Goal: Information Seeking & Learning: Learn about a topic

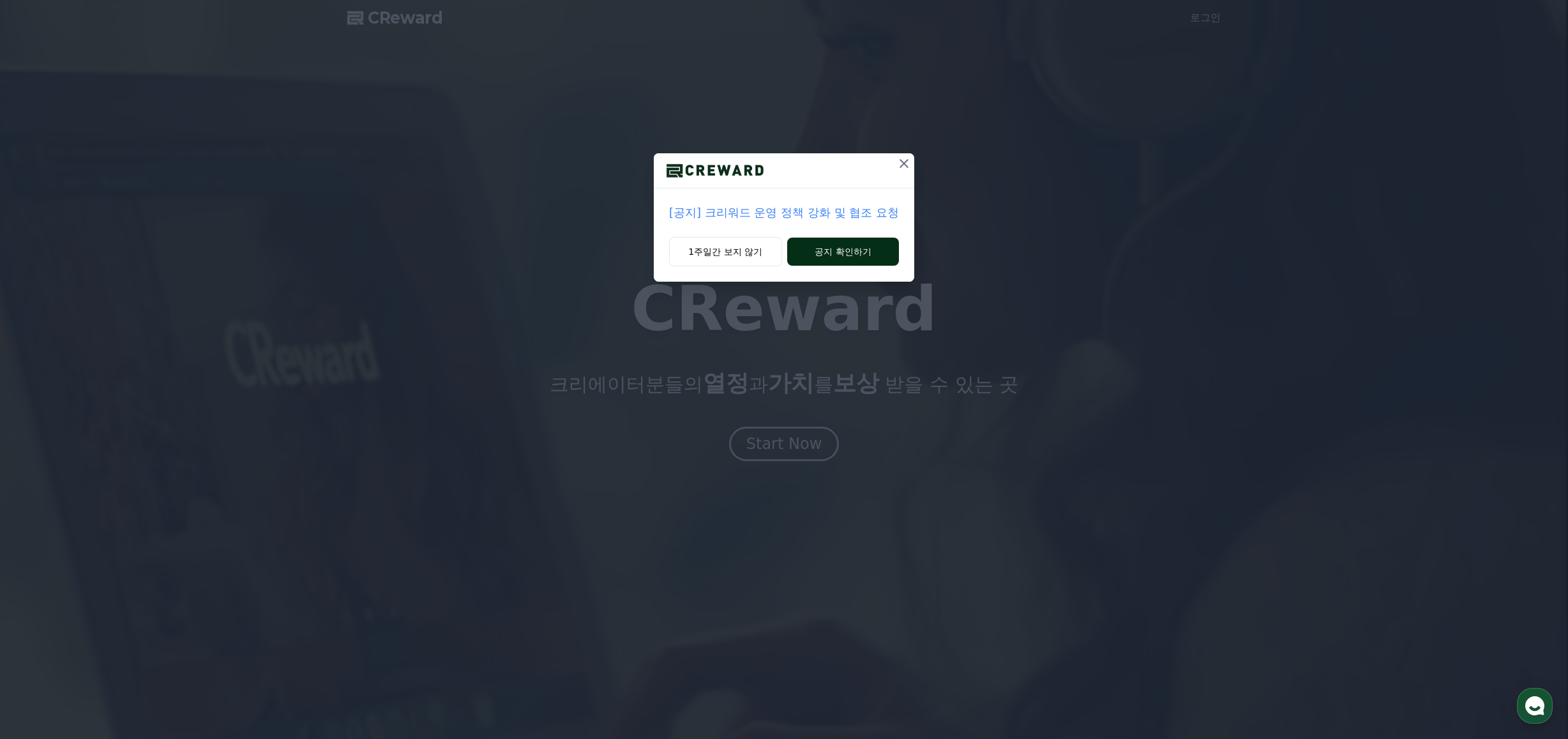
click at [834, 252] on button "공지 확인하기" at bounding box center [843, 251] width 111 height 28
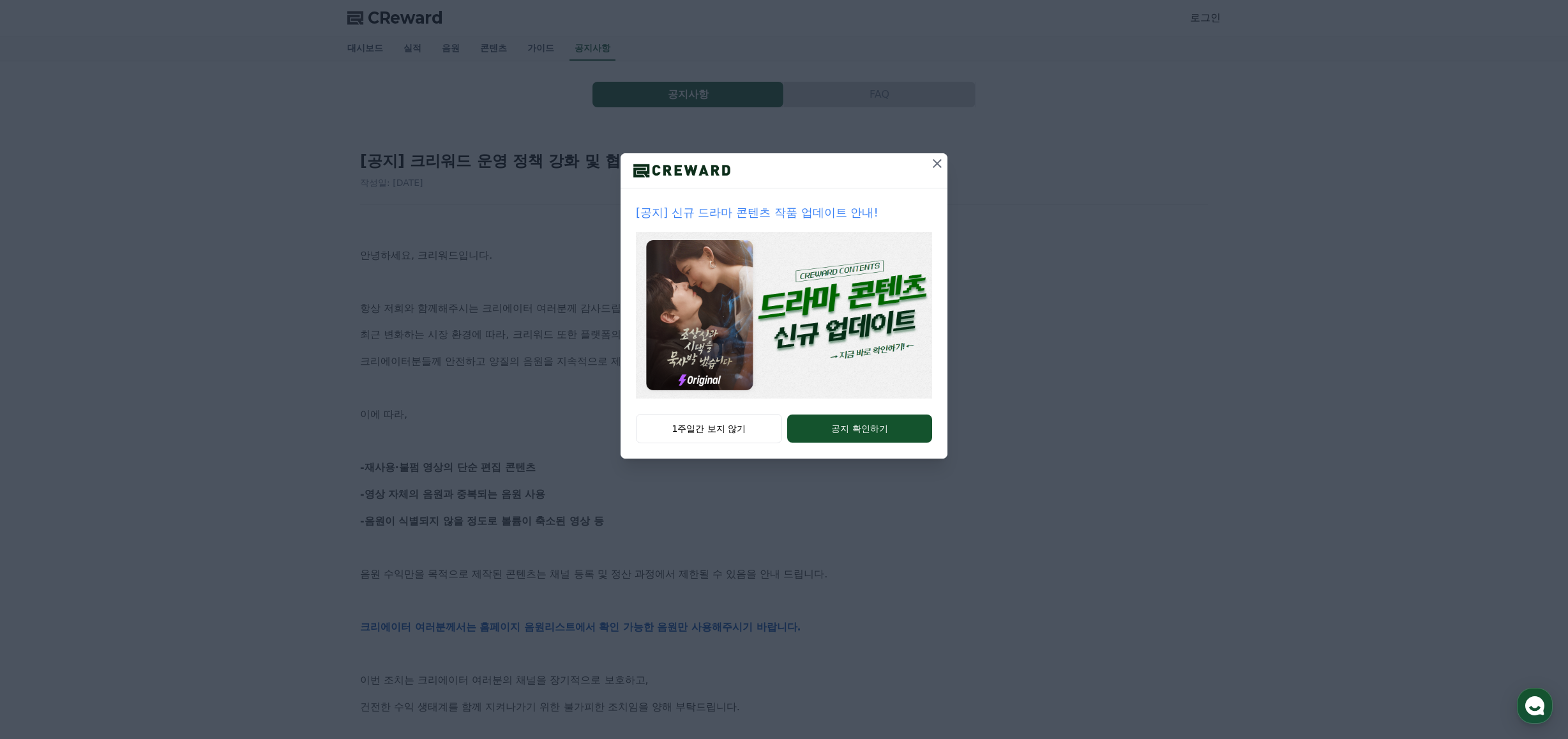
click at [939, 169] on icon at bounding box center [937, 163] width 15 height 15
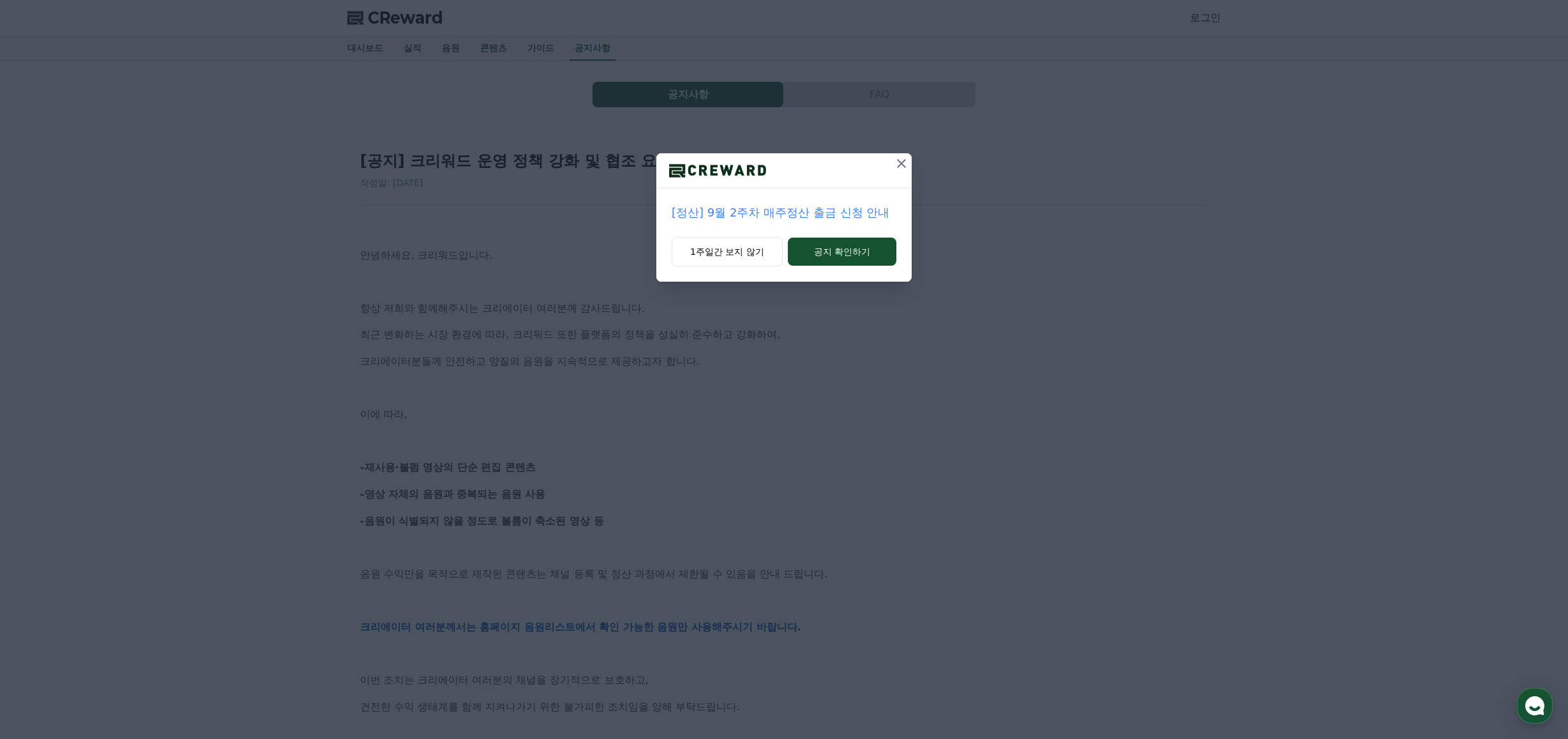
click at [901, 162] on icon at bounding box center [902, 164] width 9 height 9
